Goal: Information Seeking & Learning: Learn about a topic

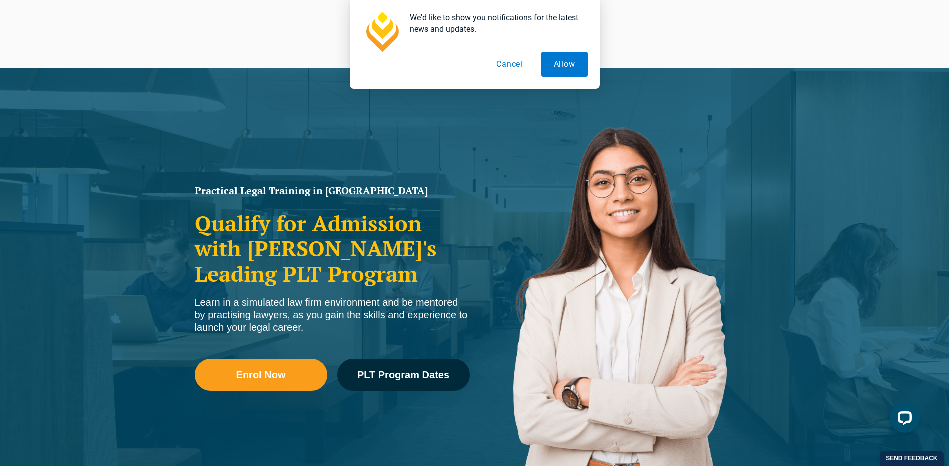
click at [507, 66] on button "Cancel" at bounding box center [510, 64] width 52 height 25
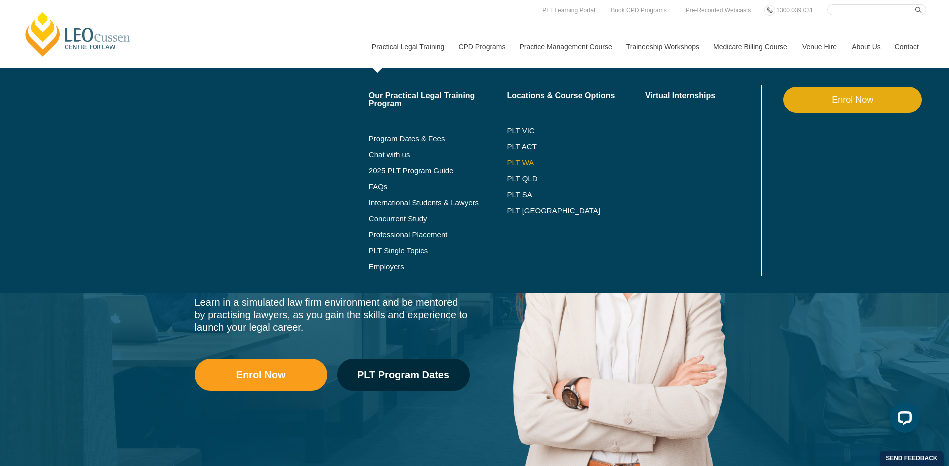
click at [510, 163] on link "PLT WA" at bounding box center [564, 163] width 114 height 8
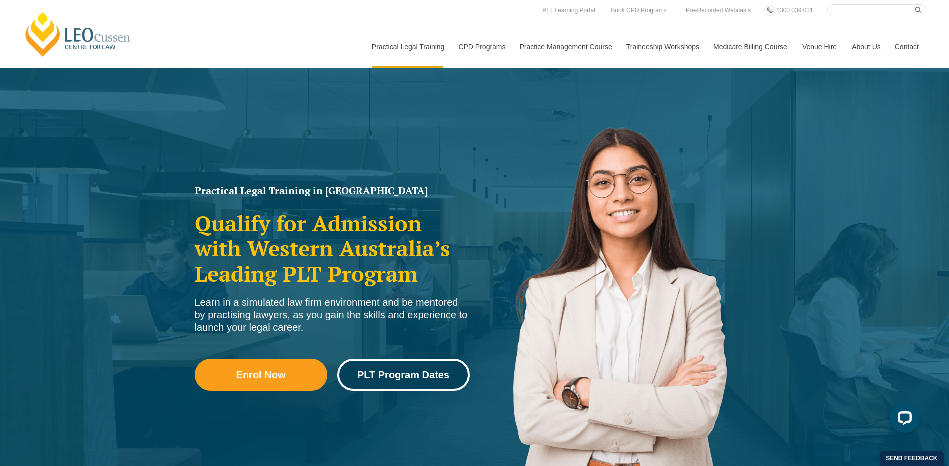
click at [440, 381] on link "PLT Program Dates" at bounding box center [403, 375] width 133 height 32
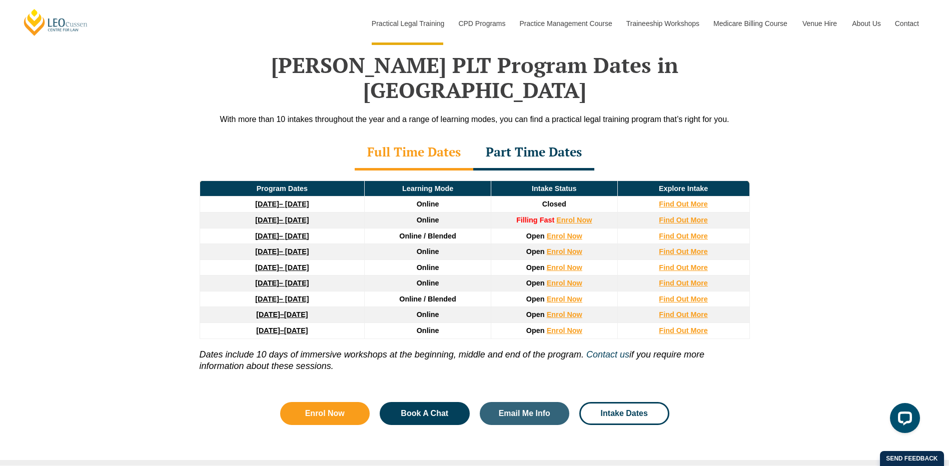
scroll to position [1305, 0]
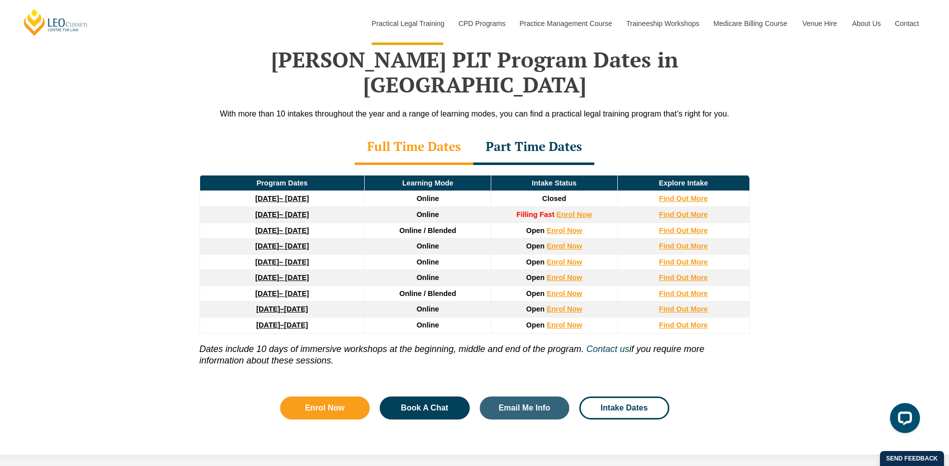
click at [529, 130] on div "Part Time Dates" at bounding box center [533, 147] width 121 height 35
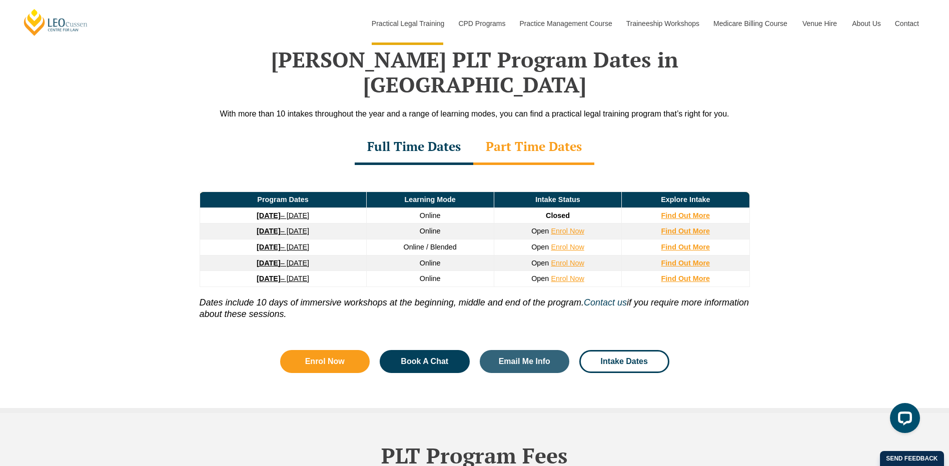
click at [450, 130] on div "Full Time Dates" at bounding box center [414, 147] width 119 height 35
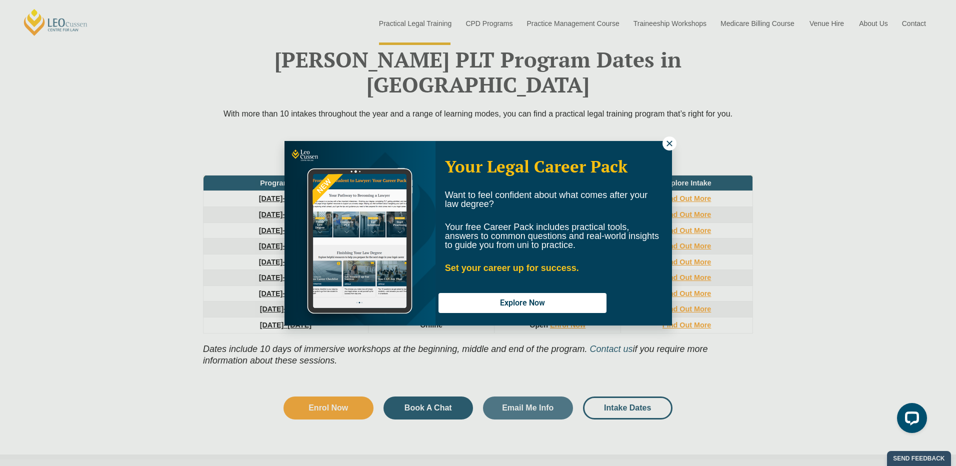
click at [669, 139] on icon at bounding box center [669, 143] width 9 height 9
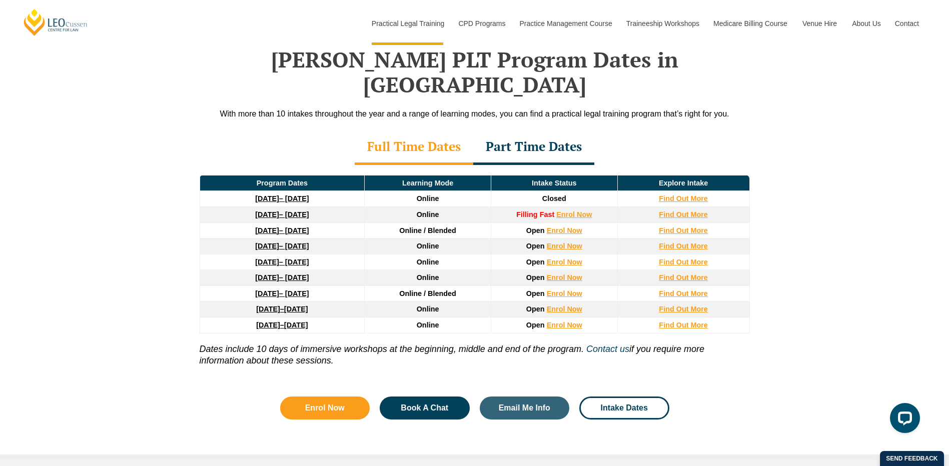
click at [547, 130] on div "Part Time Dates" at bounding box center [533, 147] width 121 height 35
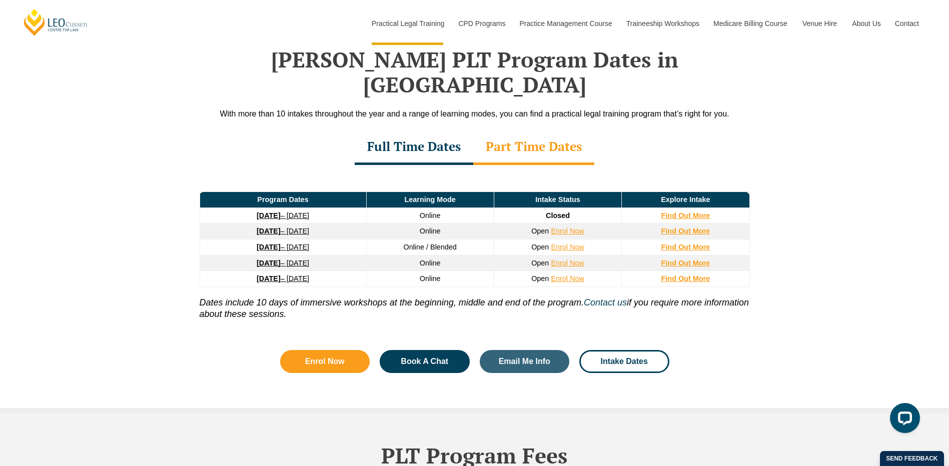
click at [295, 243] on link "30 March 2026 – 23 October 2026" at bounding box center [283, 247] width 53 height 8
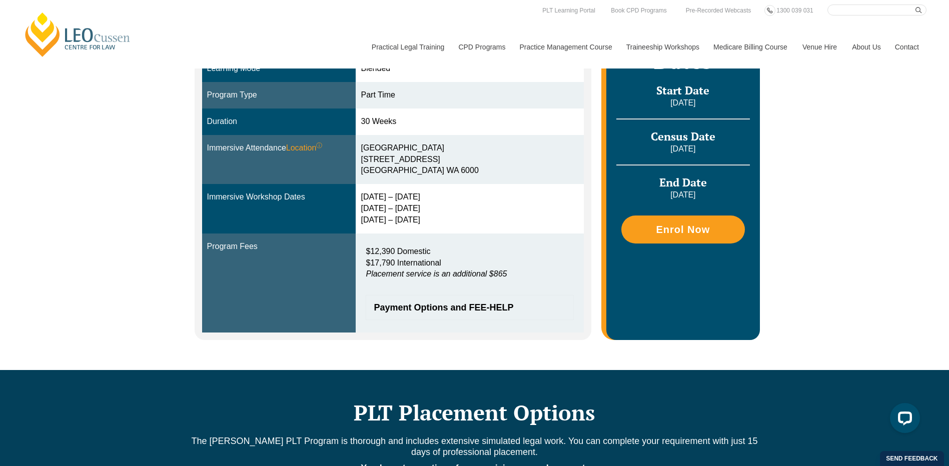
scroll to position [250, 0]
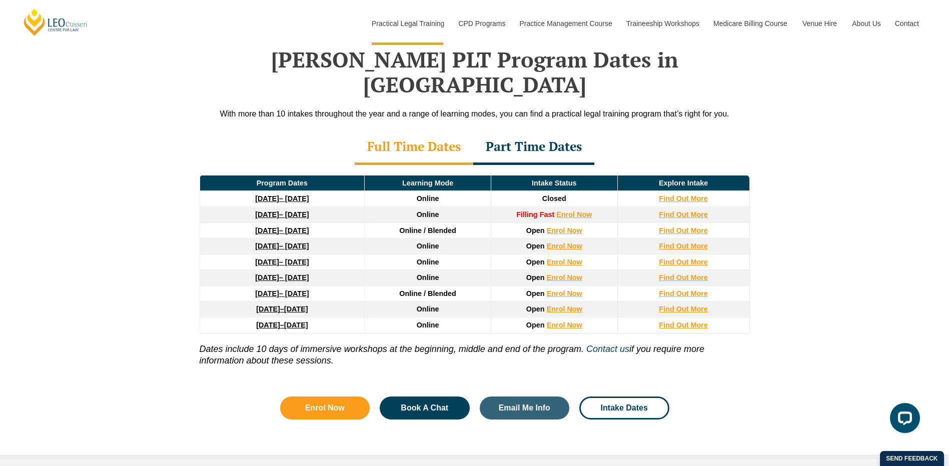
click at [526, 132] on div "Part Time Dates" at bounding box center [533, 147] width 121 height 35
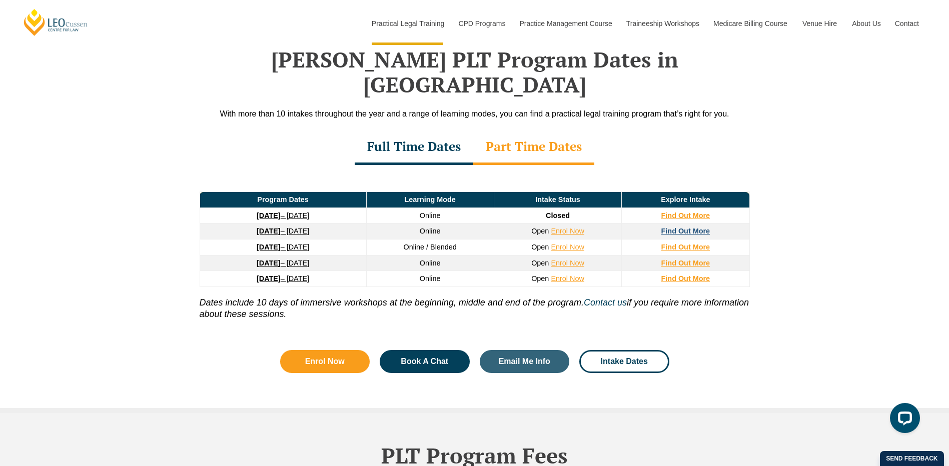
click at [685, 227] on strong "Find Out More" at bounding box center [685, 231] width 49 height 8
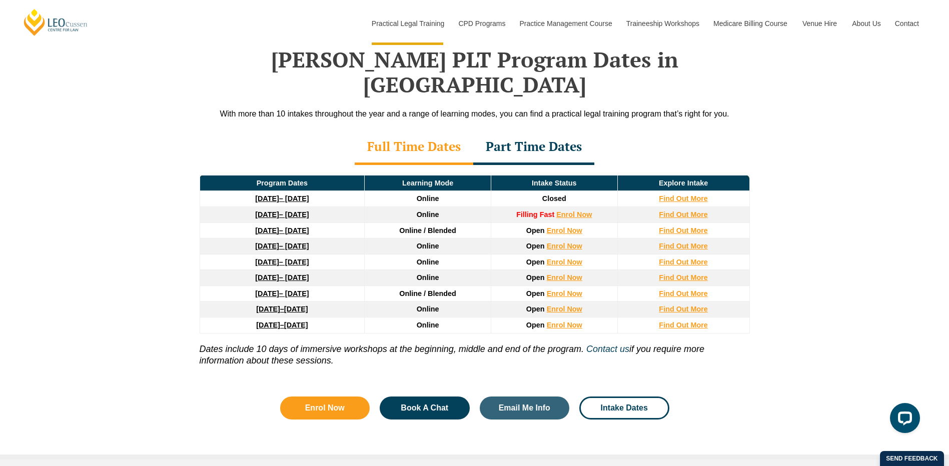
click at [549, 130] on div "Part Time Dates" at bounding box center [533, 147] width 121 height 35
